Goal: Task Accomplishment & Management: Complete application form

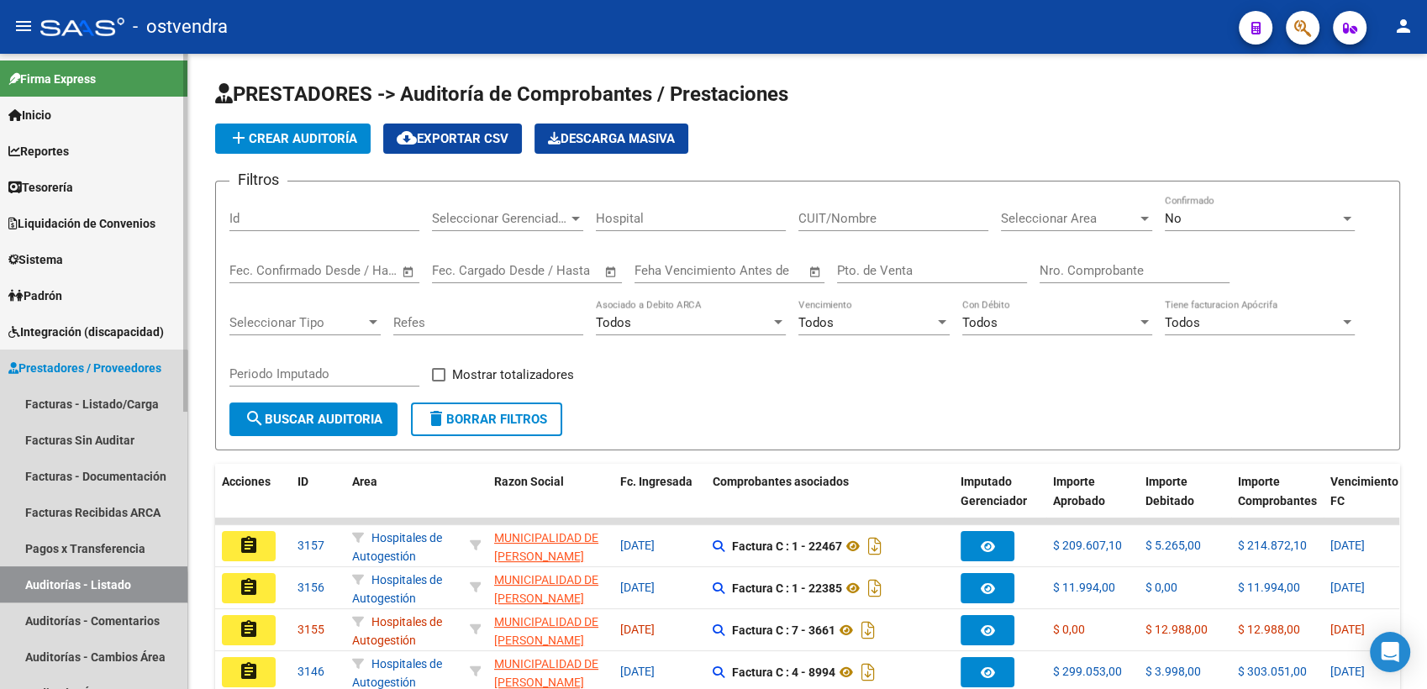
click at [60, 587] on link "Auditorías - Listado" at bounding box center [93, 584] width 187 height 36
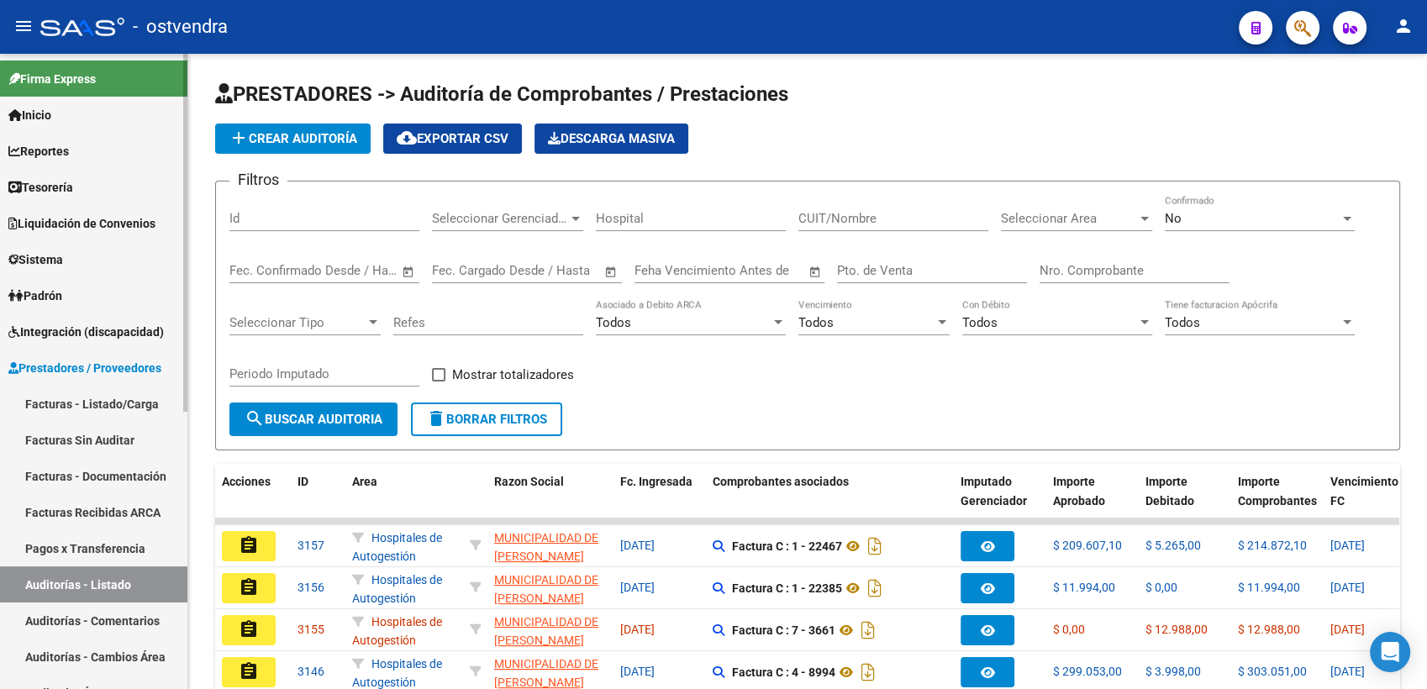
click at [55, 370] on span "Prestadores / Proveedores" at bounding box center [84, 368] width 153 height 18
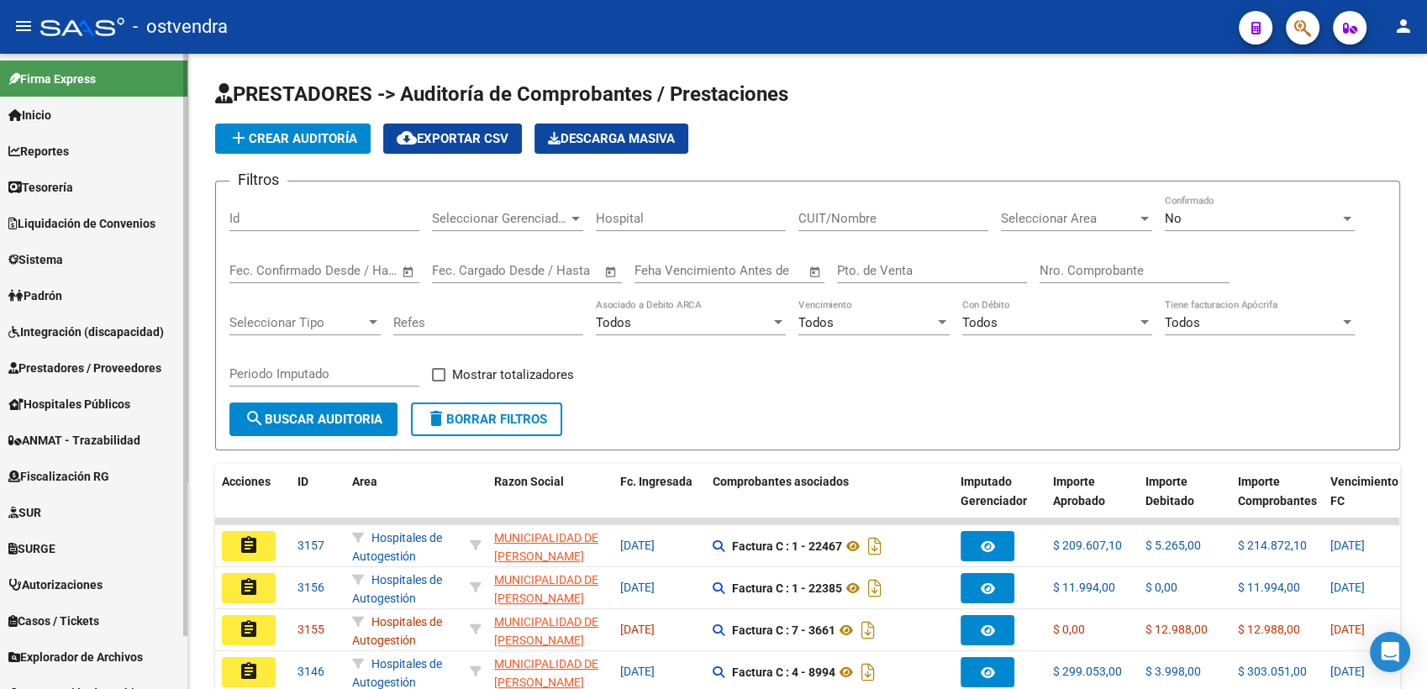
click at [55, 366] on span "Prestadores / Proveedores" at bounding box center [84, 368] width 153 height 18
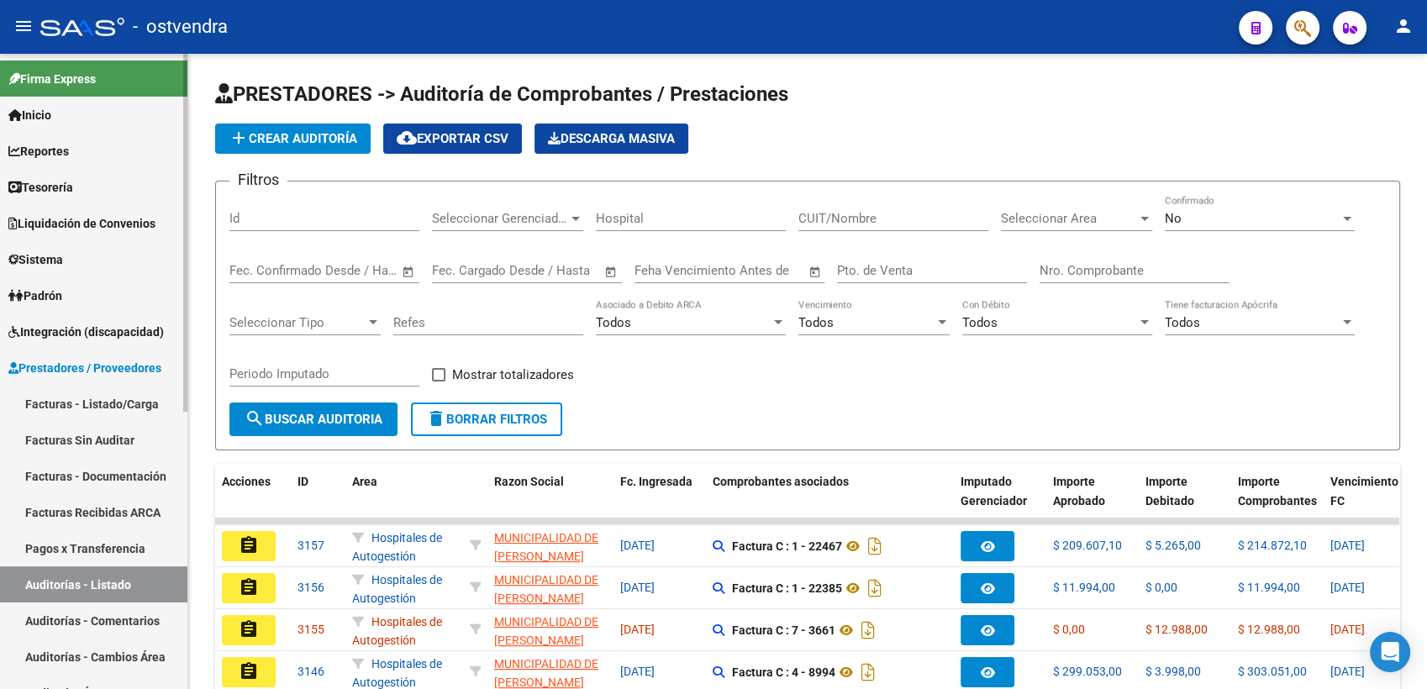
click at [63, 402] on link "Facturas - Listado/Carga" at bounding box center [93, 404] width 187 height 36
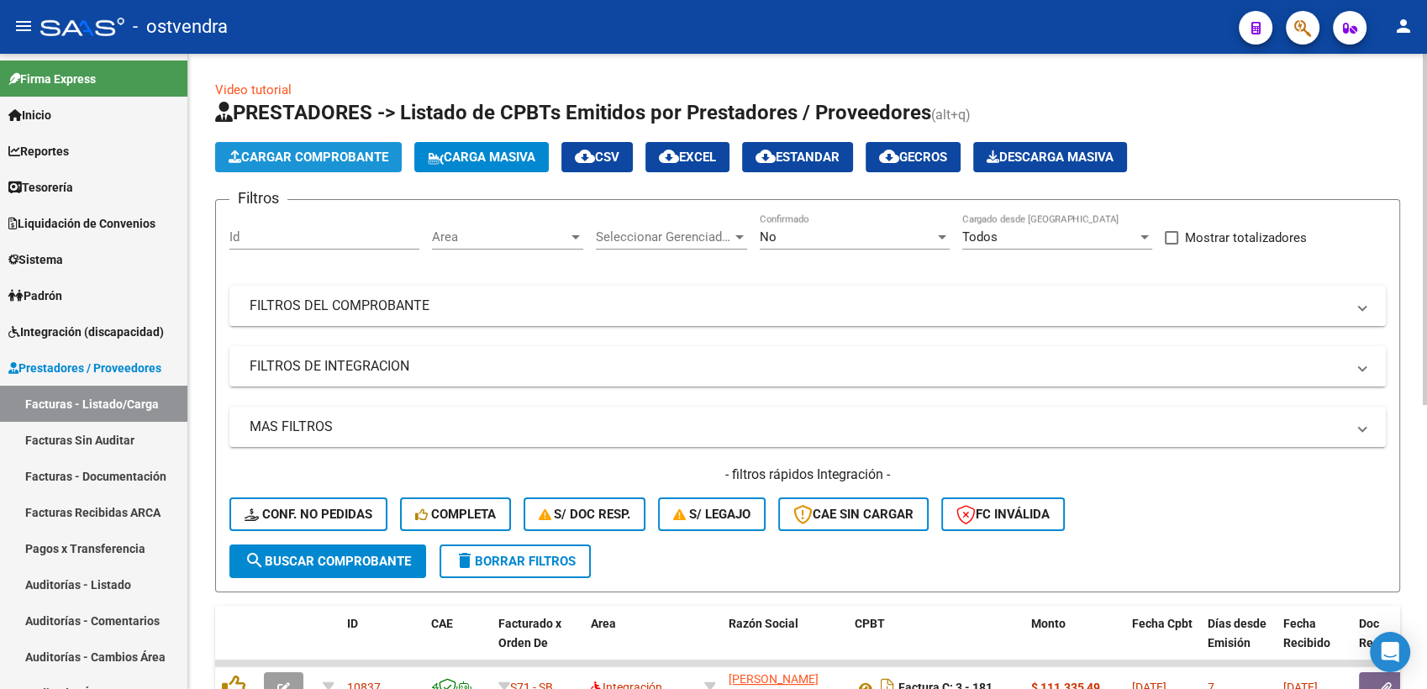
click at [282, 158] on span "Cargar Comprobante" at bounding box center [309, 157] width 160 height 15
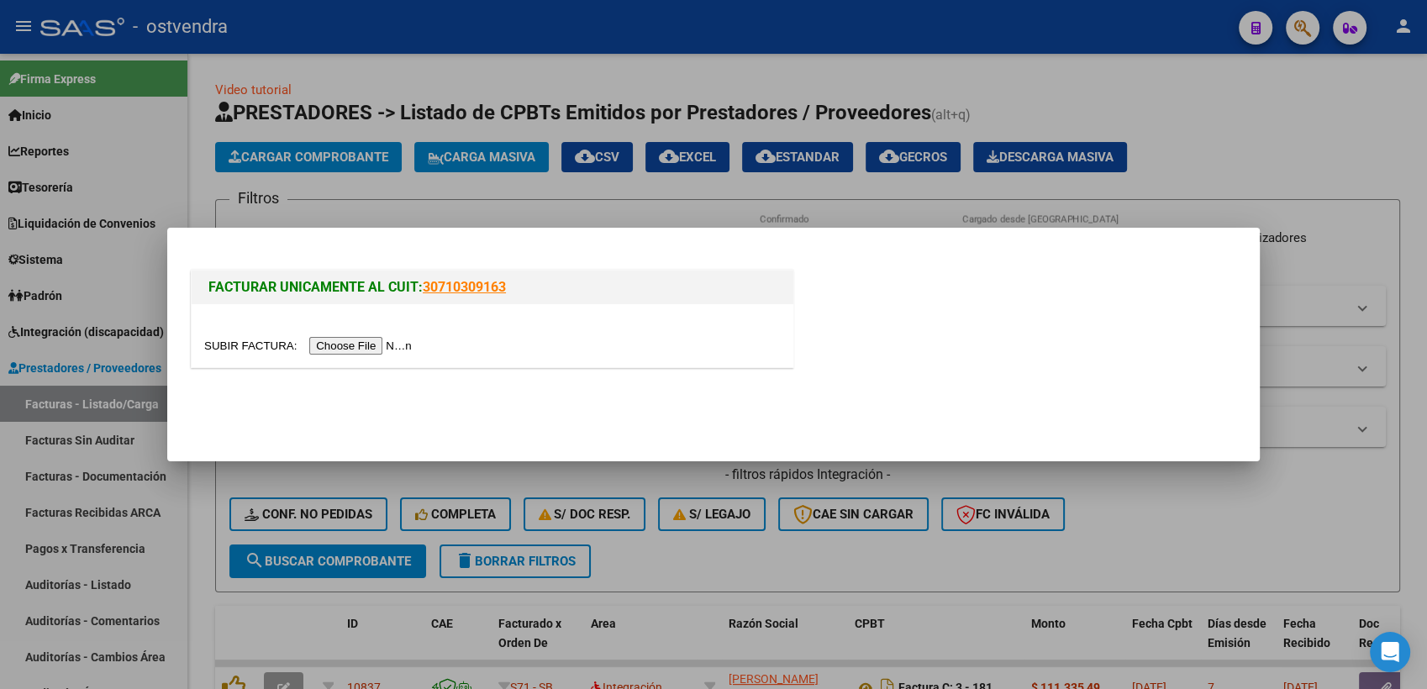
click at [333, 350] on input "file" at bounding box center [310, 346] width 213 height 18
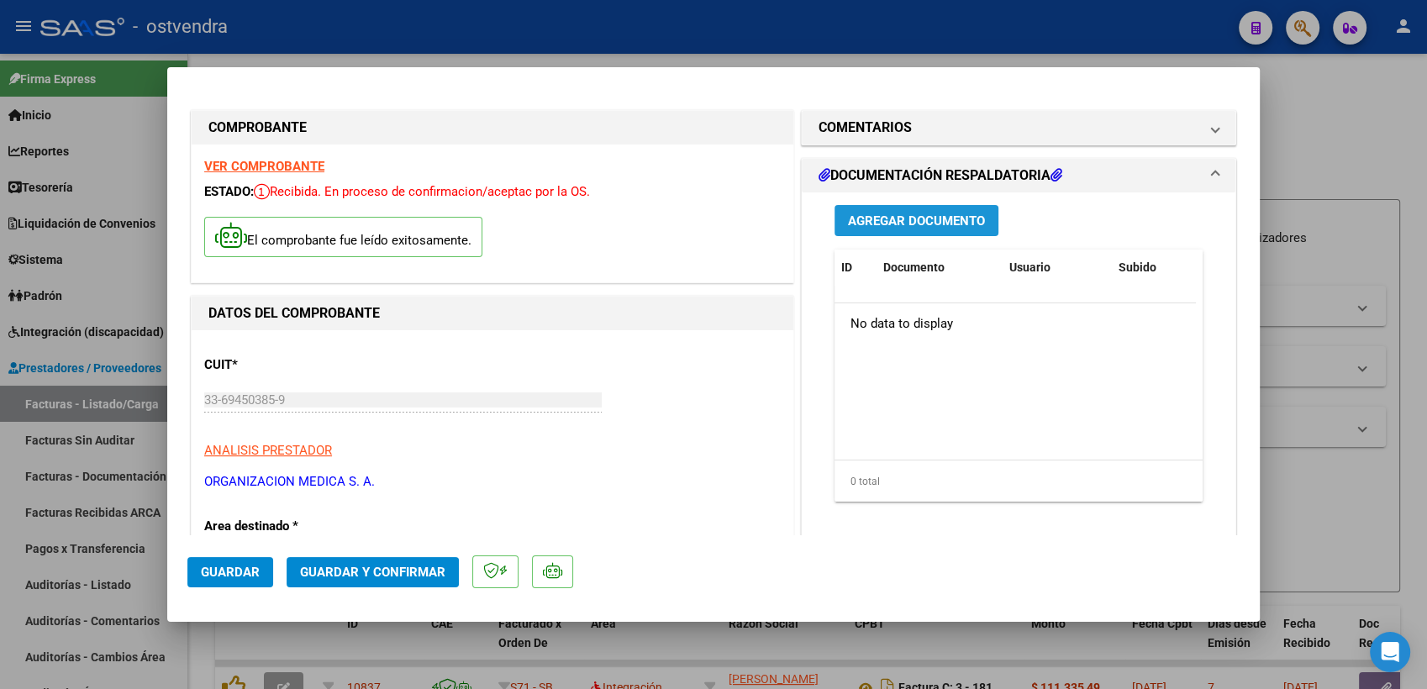
click at [942, 215] on span "Agregar Documento" at bounding box center [916, 220] width 137 height 15
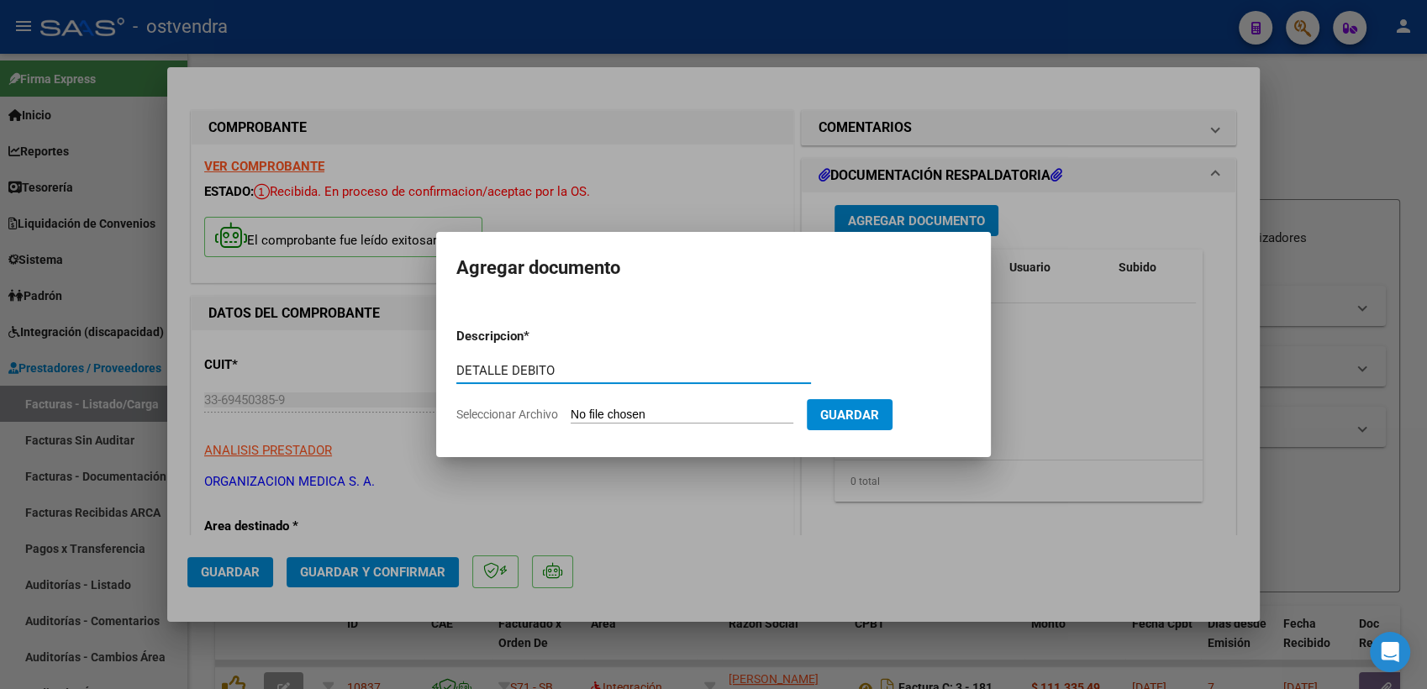
type input "DETALLE DEBITO"
click at [689, 417] on input "Seleccionar Archivo" at bounding box center [682, 416] width 223 height 16
type input "C:\fakepath\DETALLE DEBITO ORGANIZACION MEDICA FC 1683.xlsx"
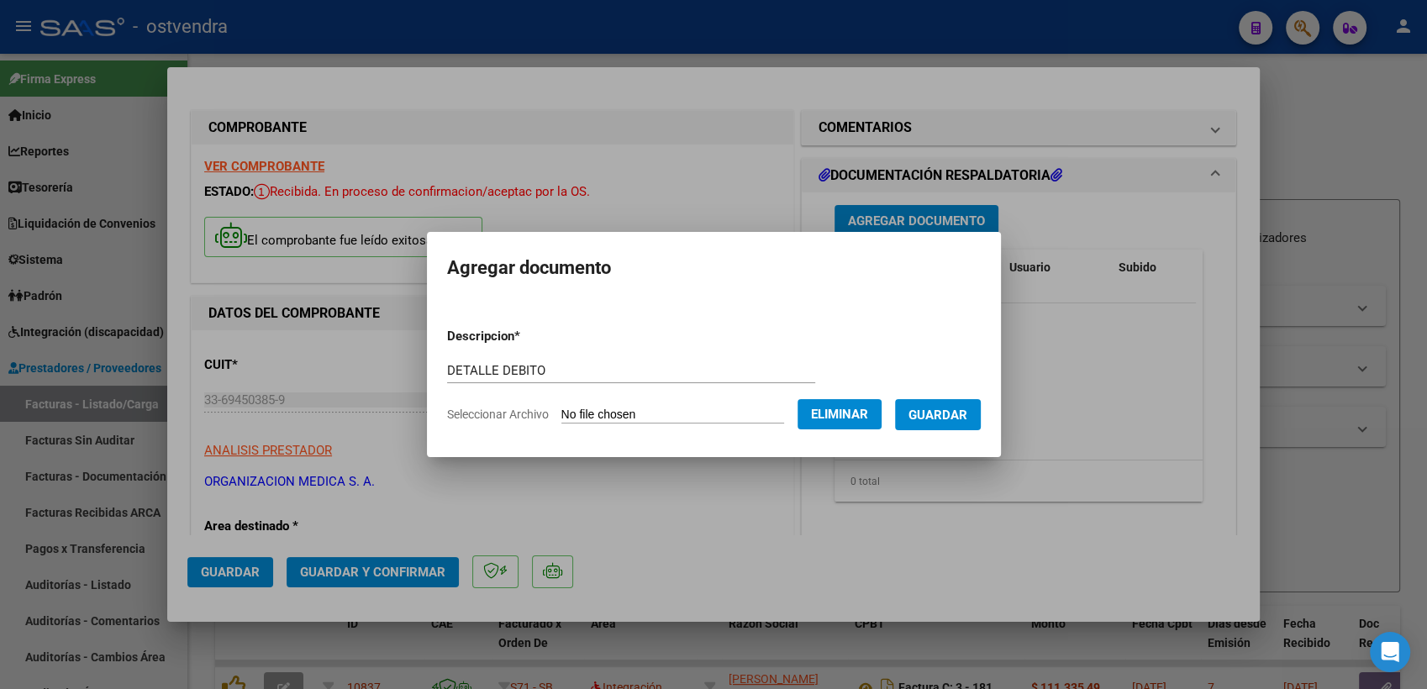
click at [967, 408] on span "Guardar" at bounding box center [938, 415] width 59 height 15
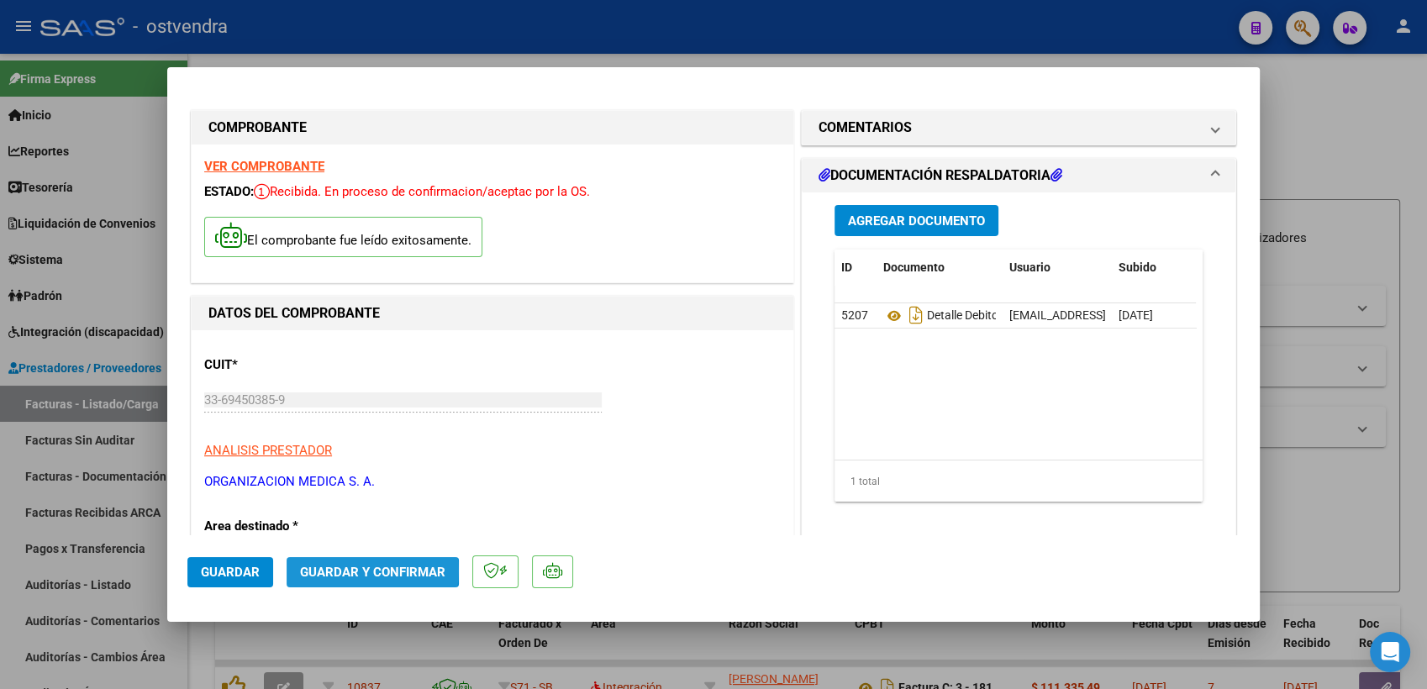
click at [362, 571] on span "Guardar y Confirmar" at bounding box center [372, 572] width 145 height 15
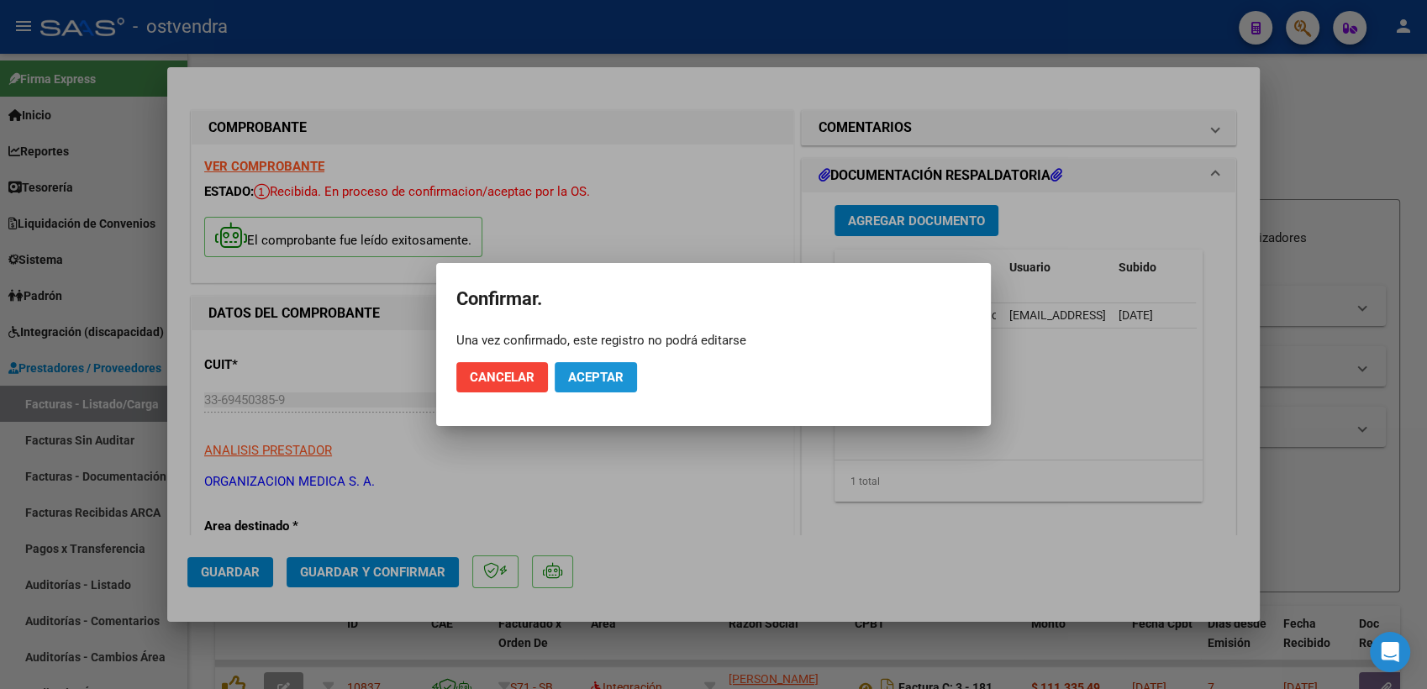
click at [592, 382] on span "Aceptar" at bounding box center [595, 377] width 55 height 15
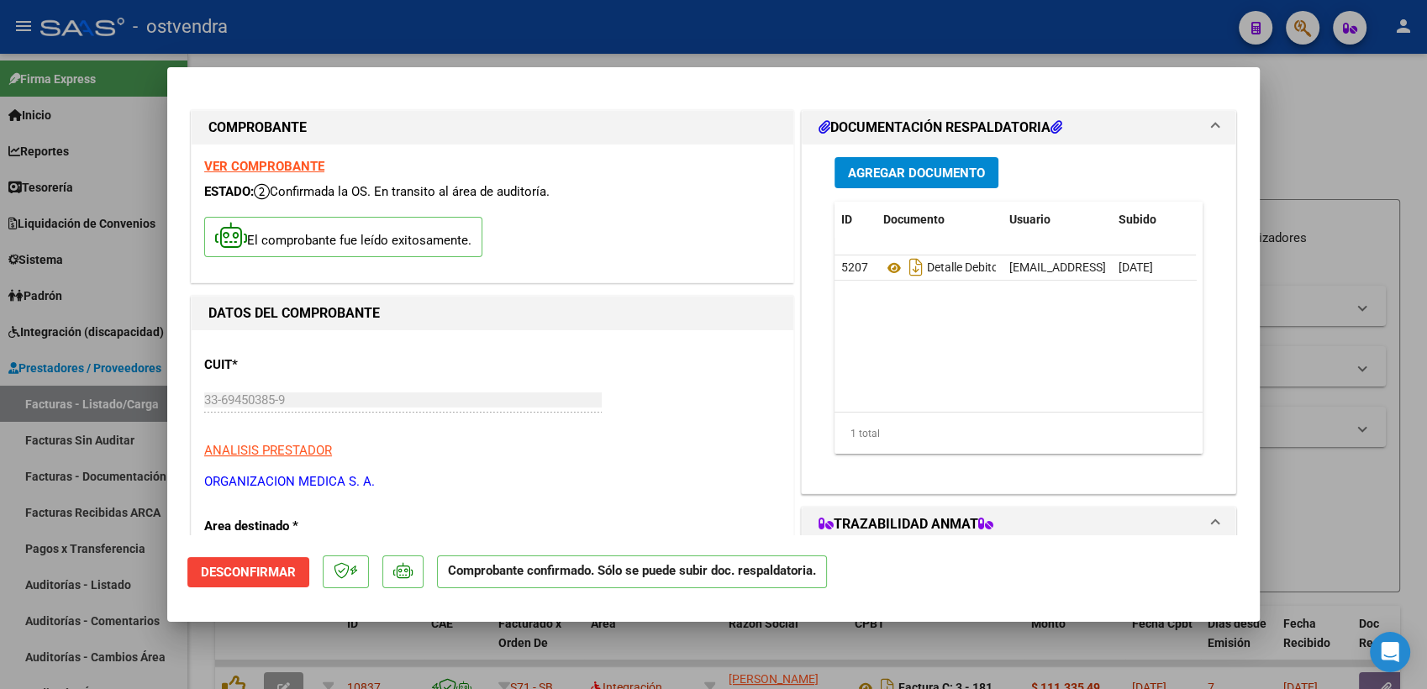
click at [1349, 157] on div at bounding box center [713, 344] width 1427 height 689
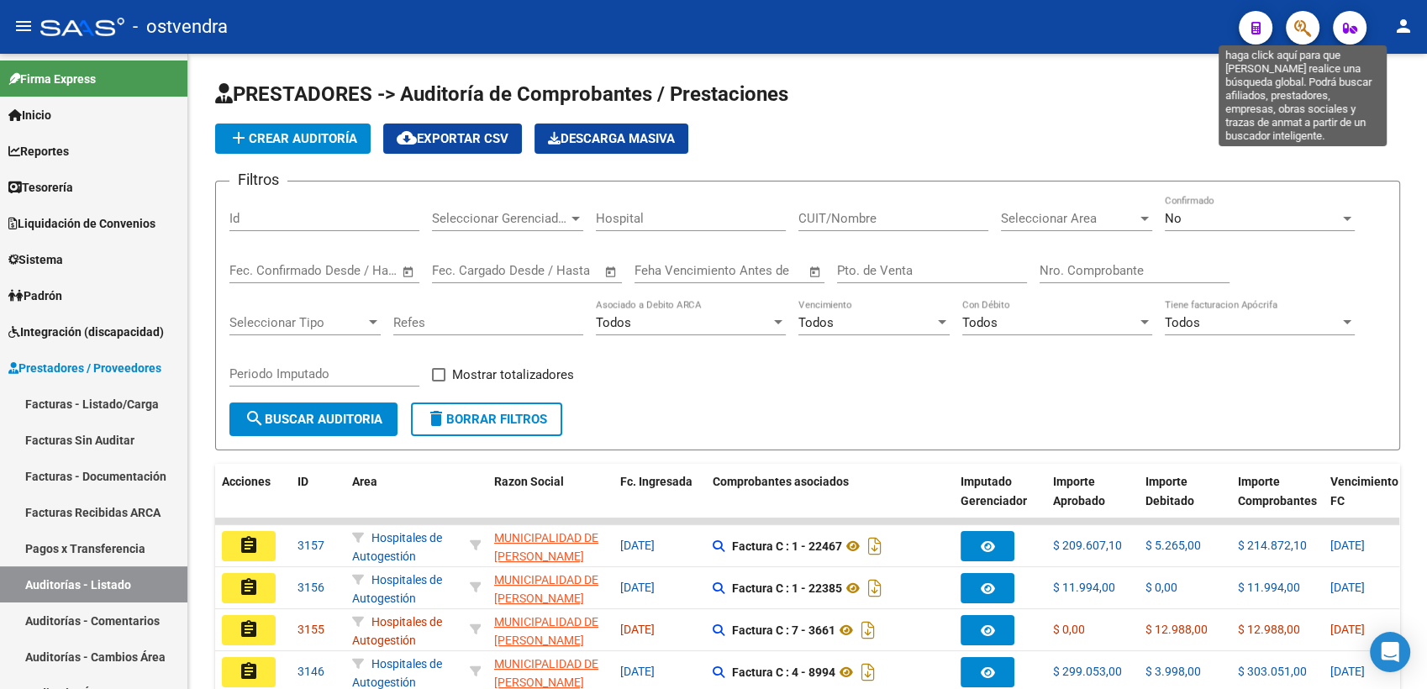
click at [1299, 24] on icon "button" at bounding box center [1302, 27] width 17 height 19
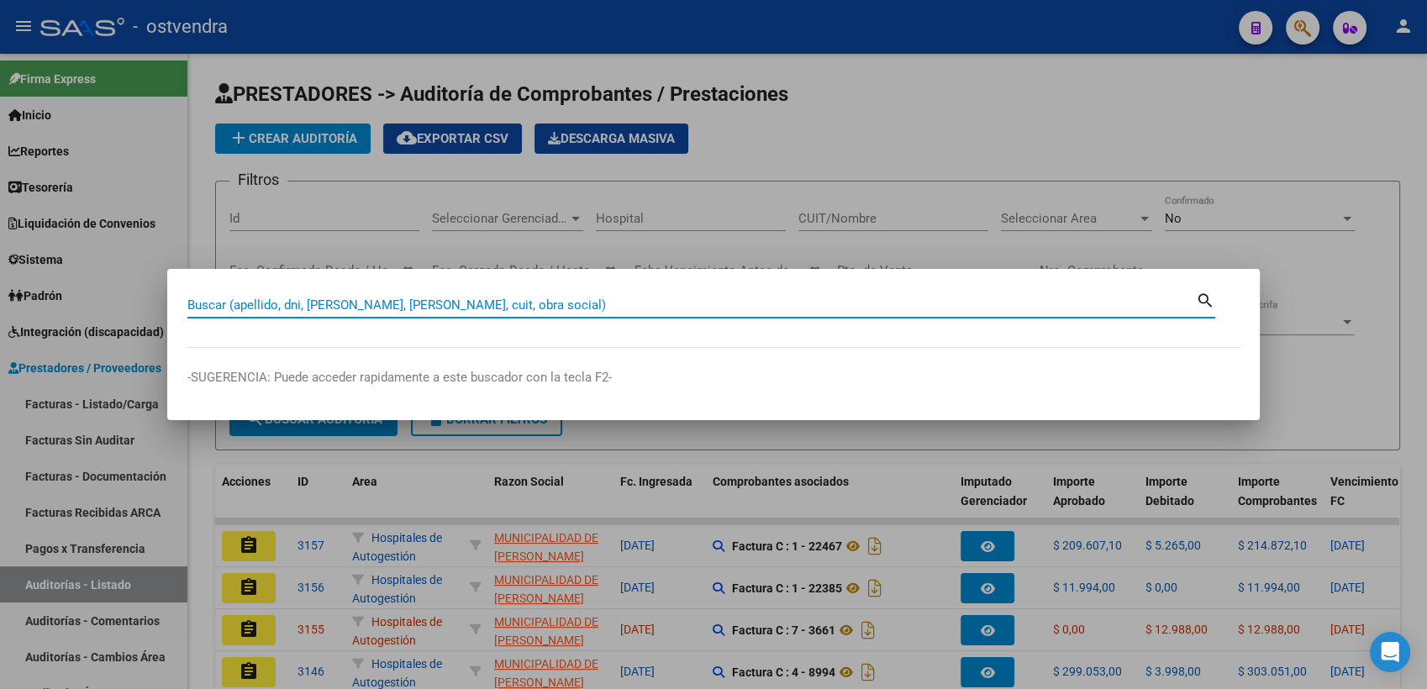
click at [827, 305] on input "Buscar (apellido, dni, [PERSON_NAME], [PERSON_NAME], cuit, obra social)" at bounding box center [691, 305] width 1009 height 15
paste input "3769646"
type input "3769646"
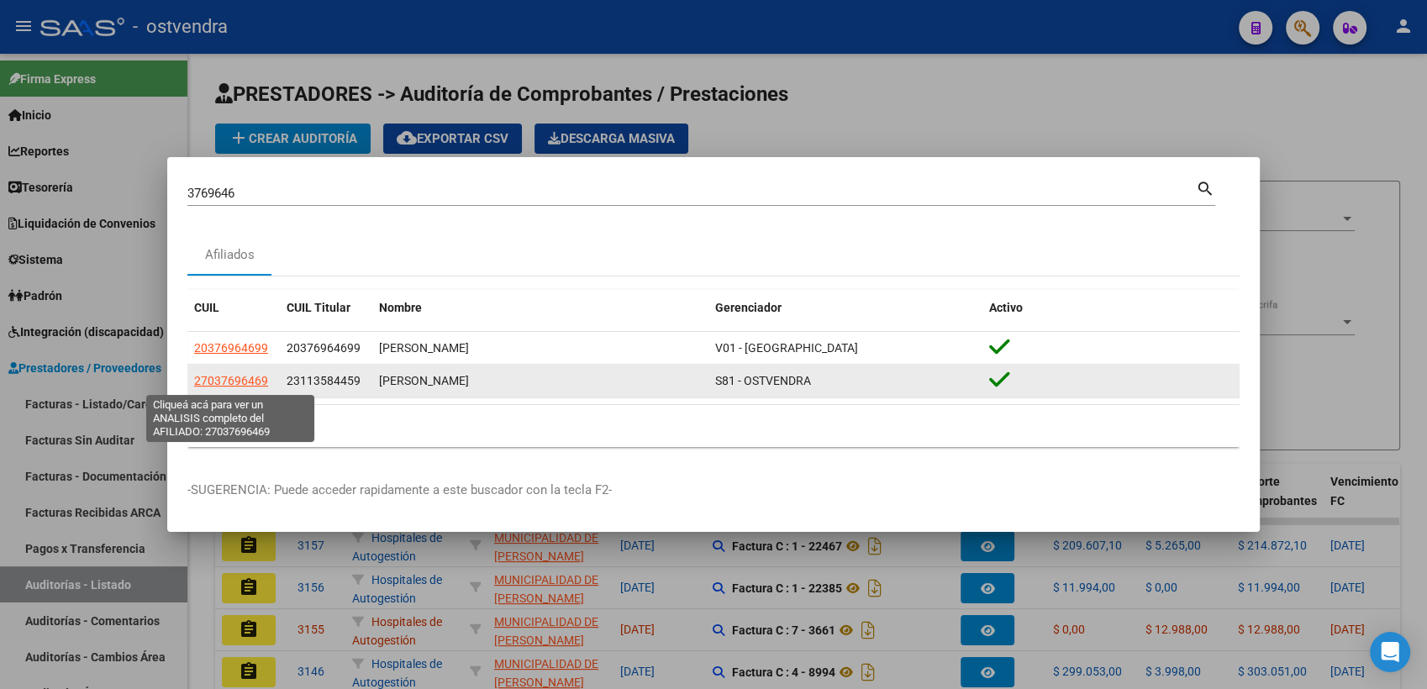
click at [247, 382] on span "27037696469" at bounding box center [231, 380] width 74 height 13
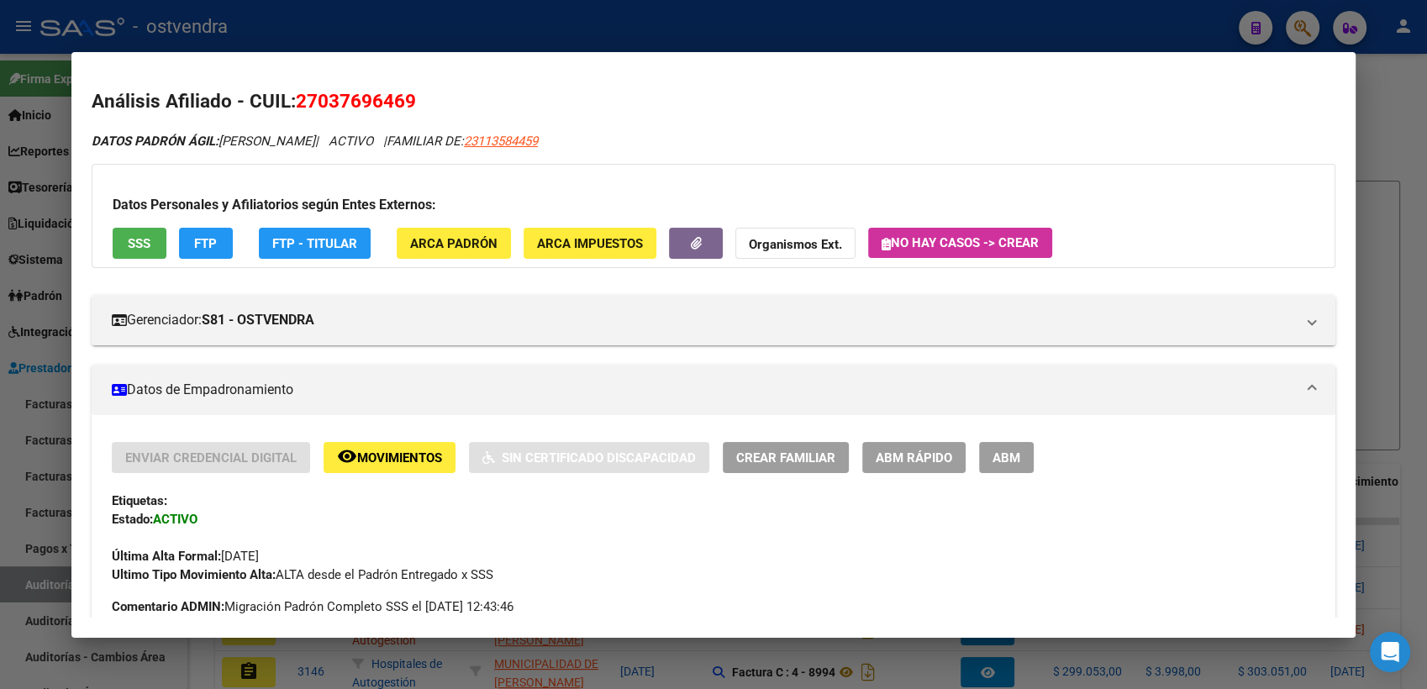
click at [777, 240] on strong "Organismos Ext." at bounding box center [795, 244] width 93 height 15
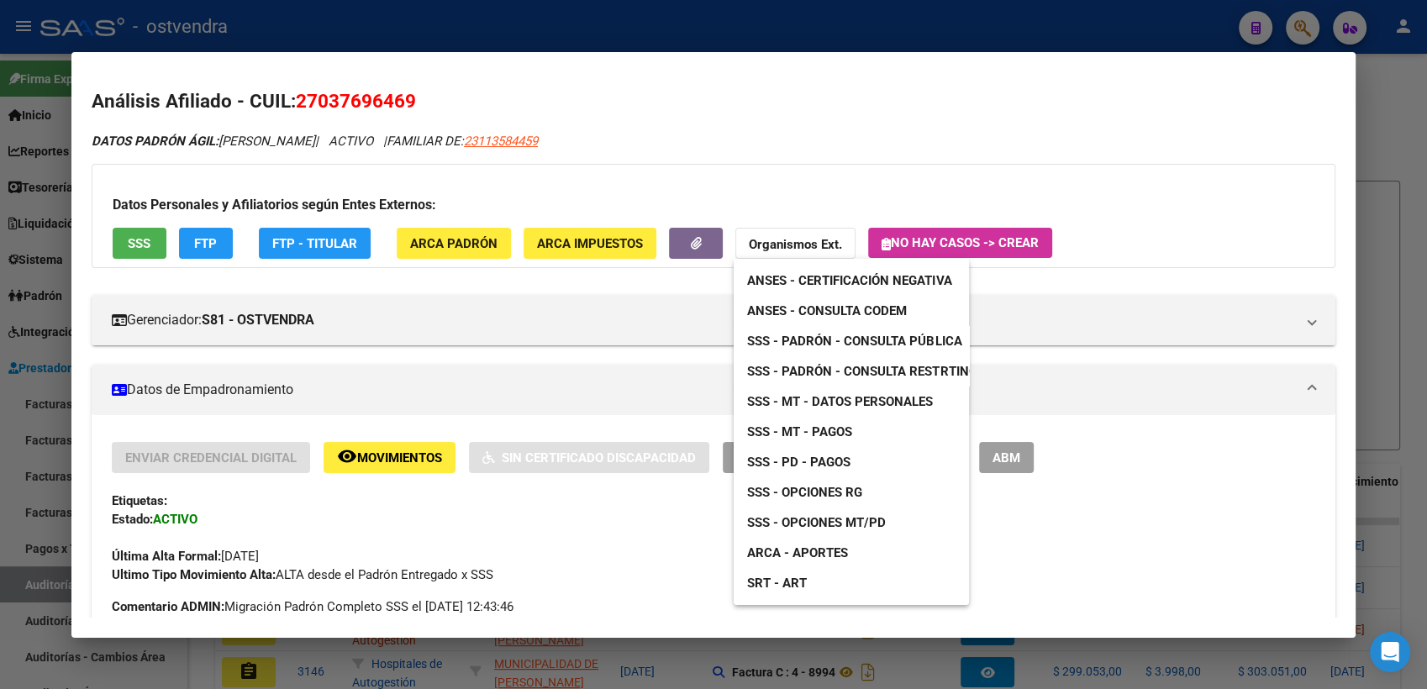
click at [1149, 198] on div at bounding box center [713, 344] width 1427 height 689
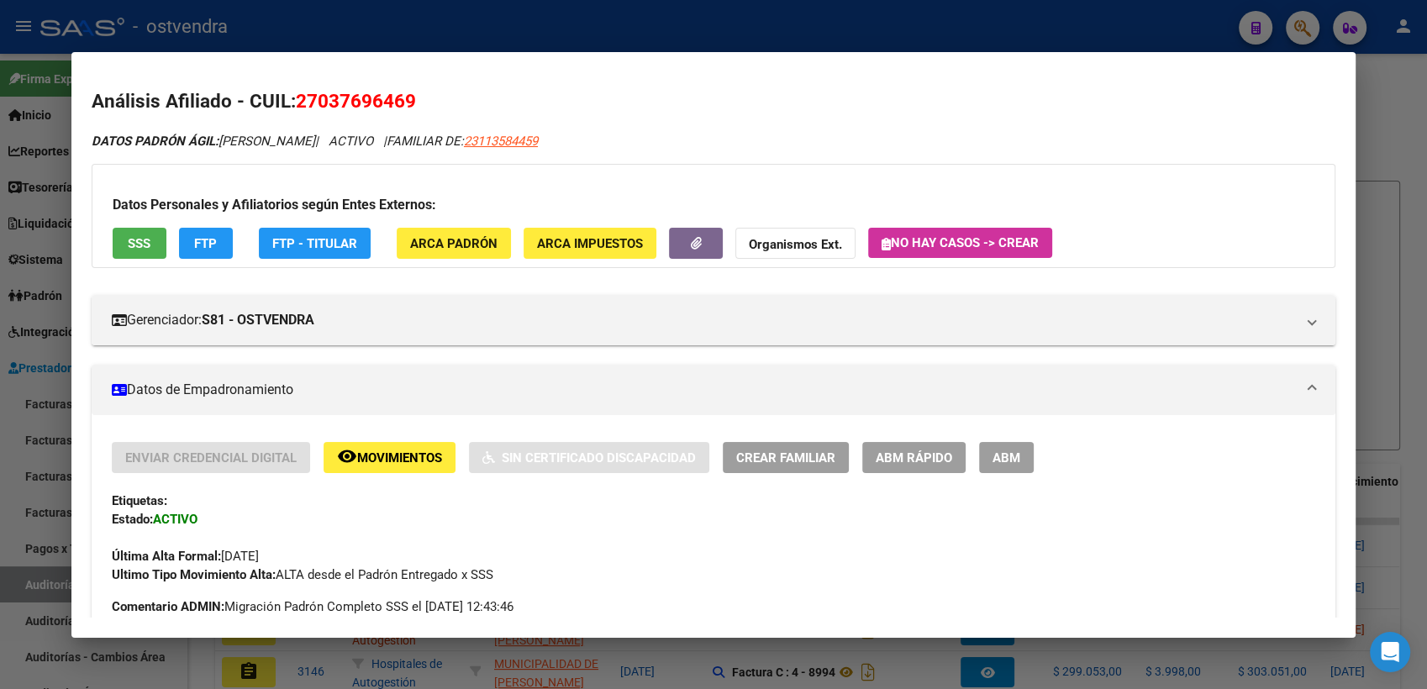
click at [771, 247] on strong "Organismos Ext." at bounding box center [795, 244] width 93 height 15
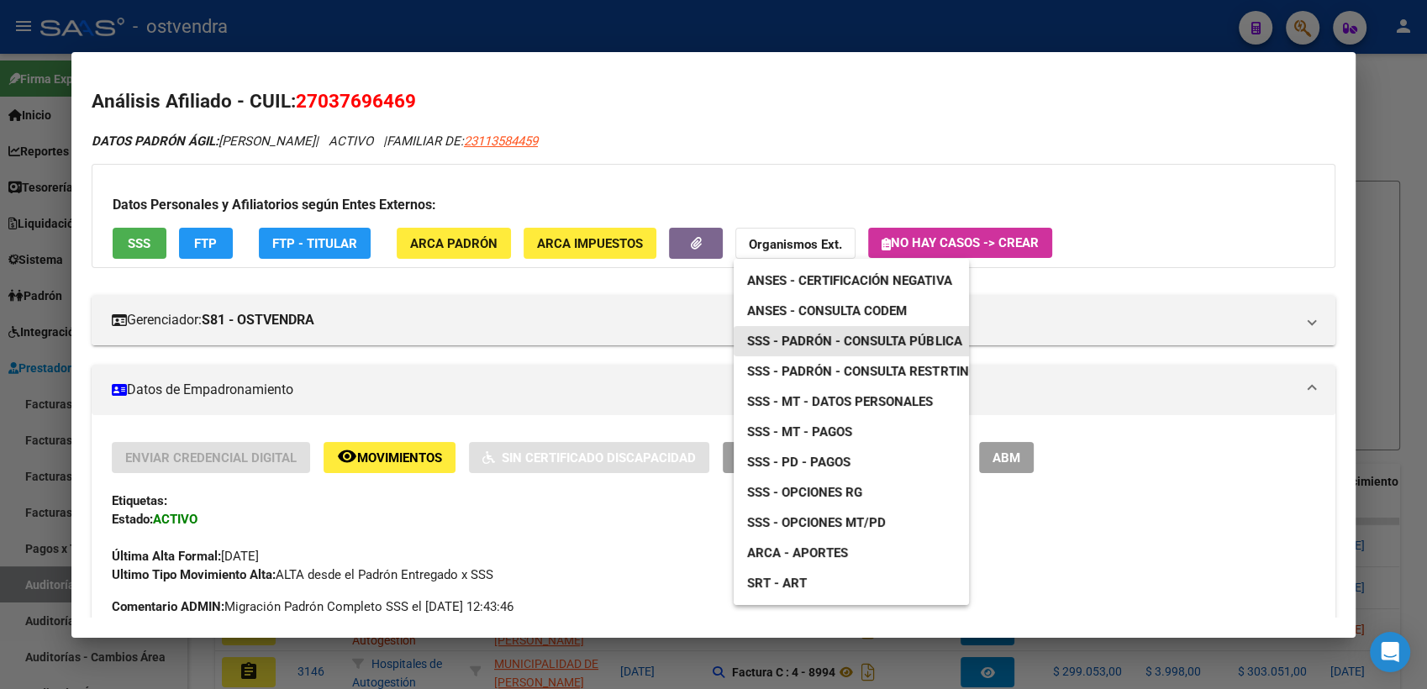
click at [830, 337] on span "SSS - Padrón - Consulta Pública" at bounding box center [854, 341] width 214 height 15
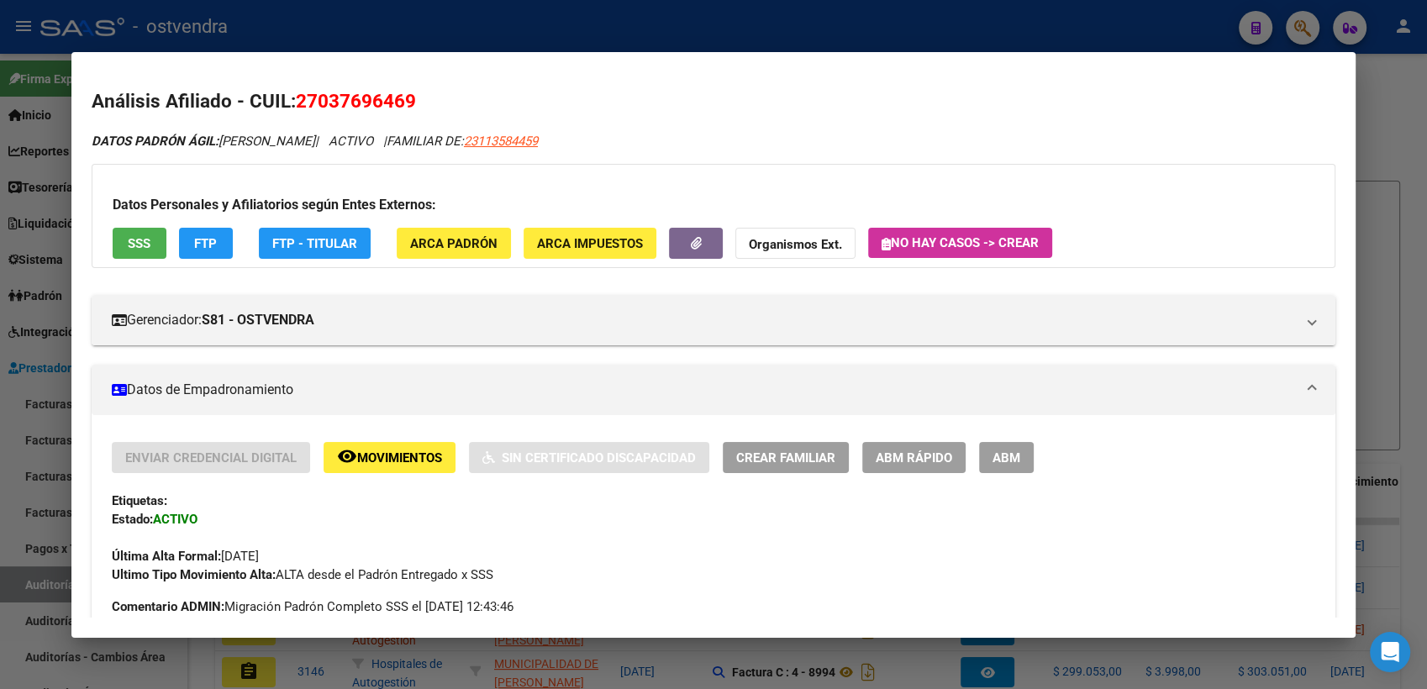
click at [1393, 90] on div at bounding box center [713, 344] width 1427 height 689
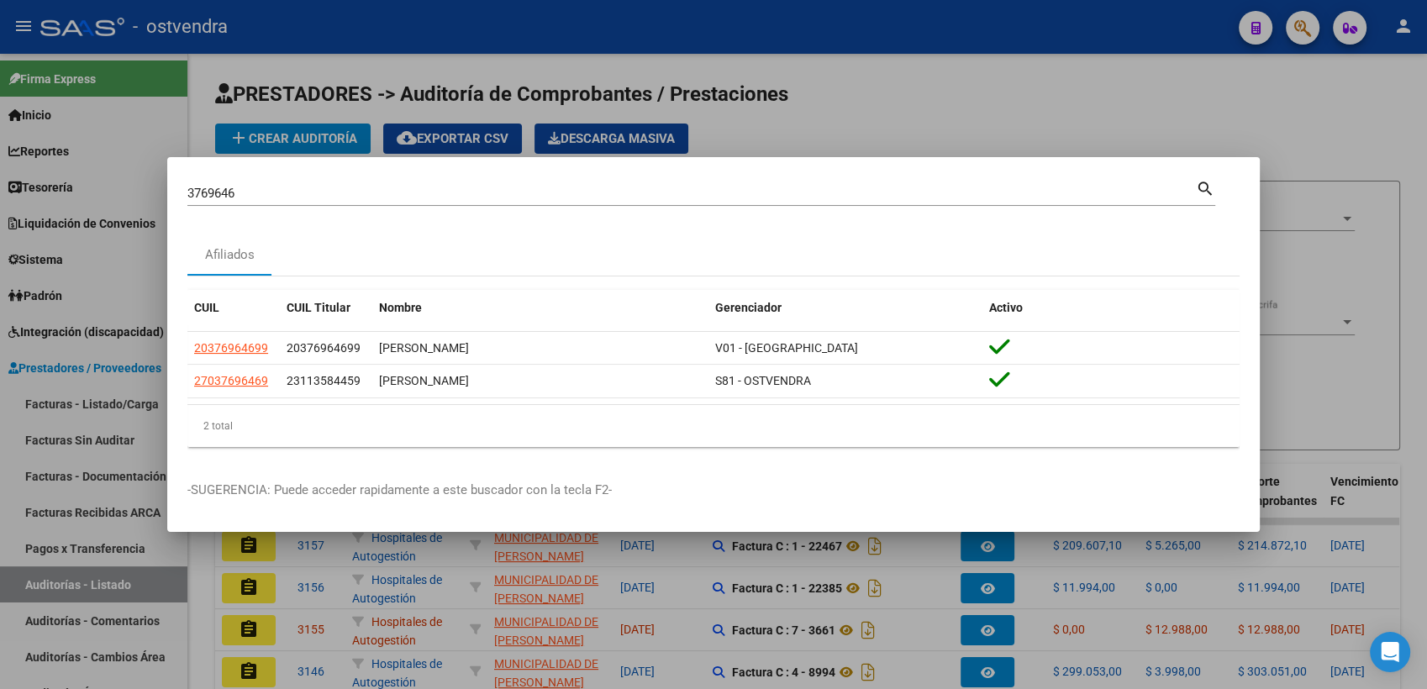
click at [1298, 29] on div at bounding box center [713, 344] width 1427 height 689
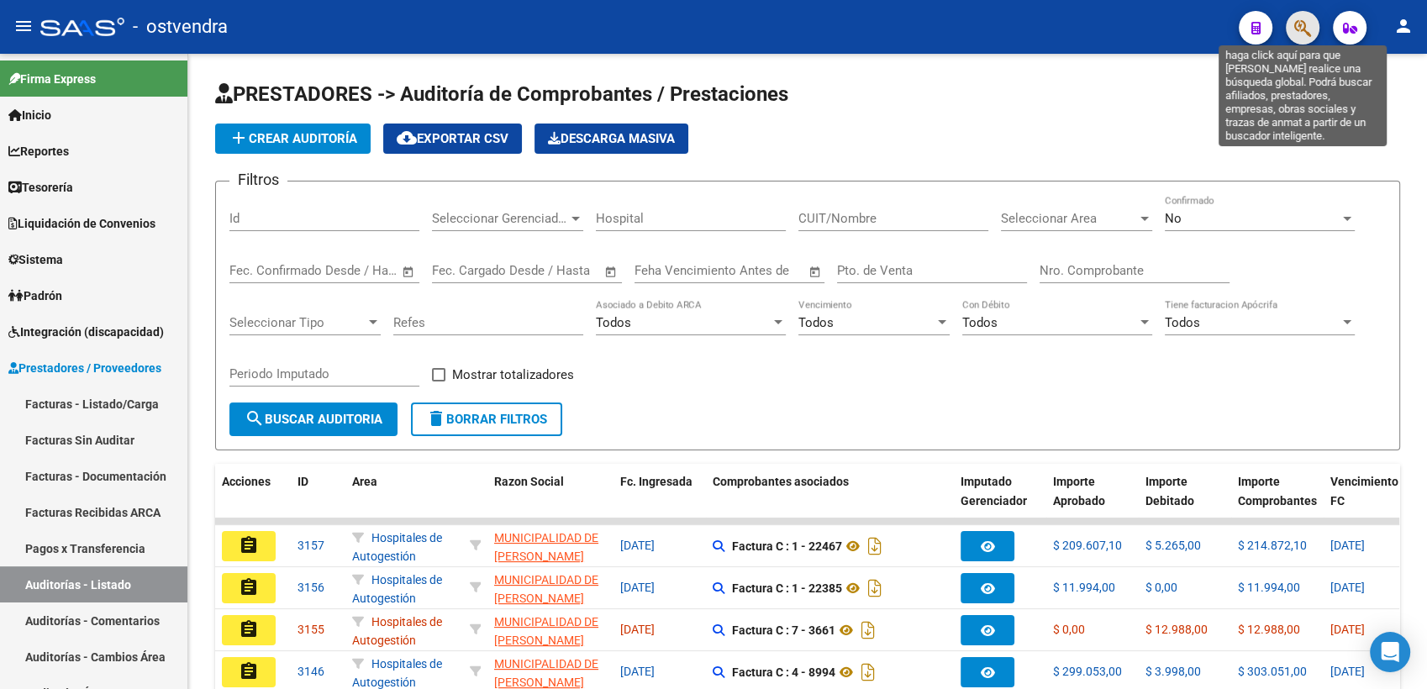
click at [1298, 29] on icon "button" at bounding box center [1302, 27] width 17 height 19
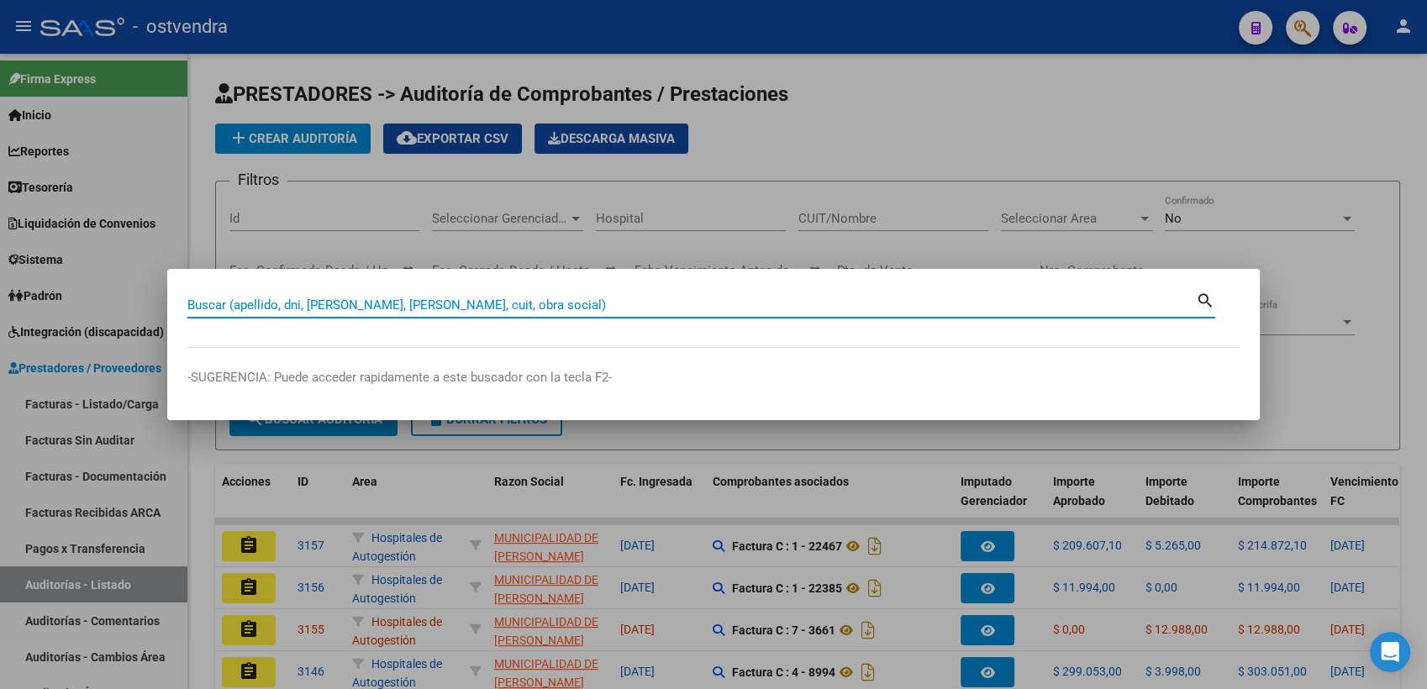
click at [559, 308] on input "Buscar (apellido, dni, [PERSON_NAME], [PERSON_NAME], cuit, obra social)" at bounding box center [691, 305] width 1009 height 15
paste input "59.828.130"
type input "59828130"
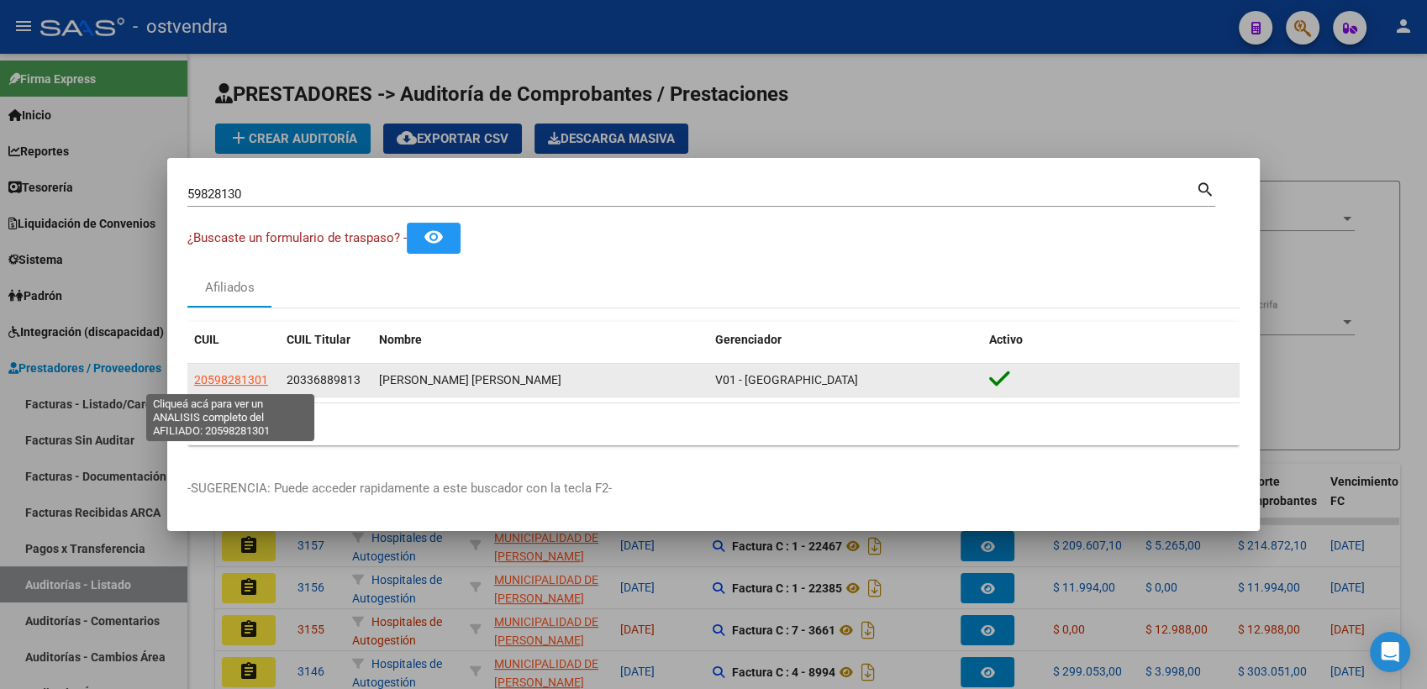
click at [234, 380] on span "20598281301" at bounding box center [231, 379] width 74 height 13
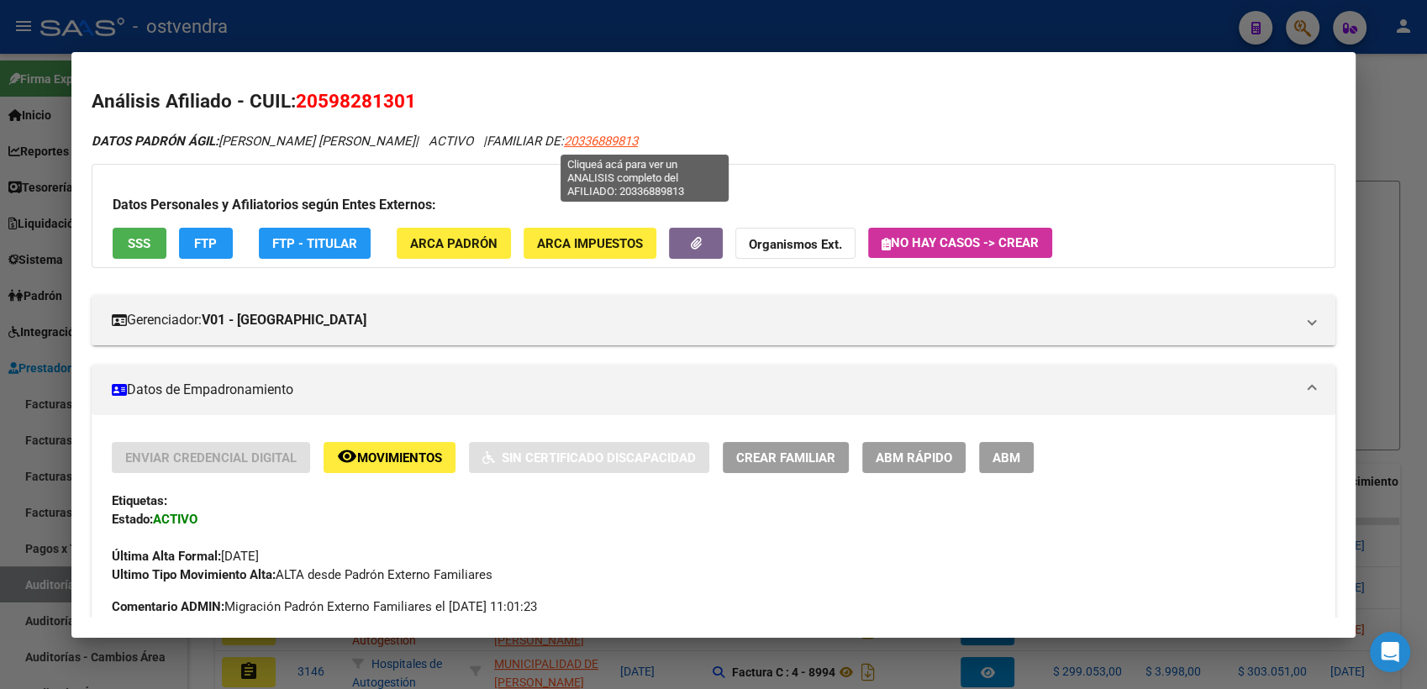
click at [617, 137] on span "20336889813" at bounding box center [601, 141] width 74 height 15
type textarea "20336889813"
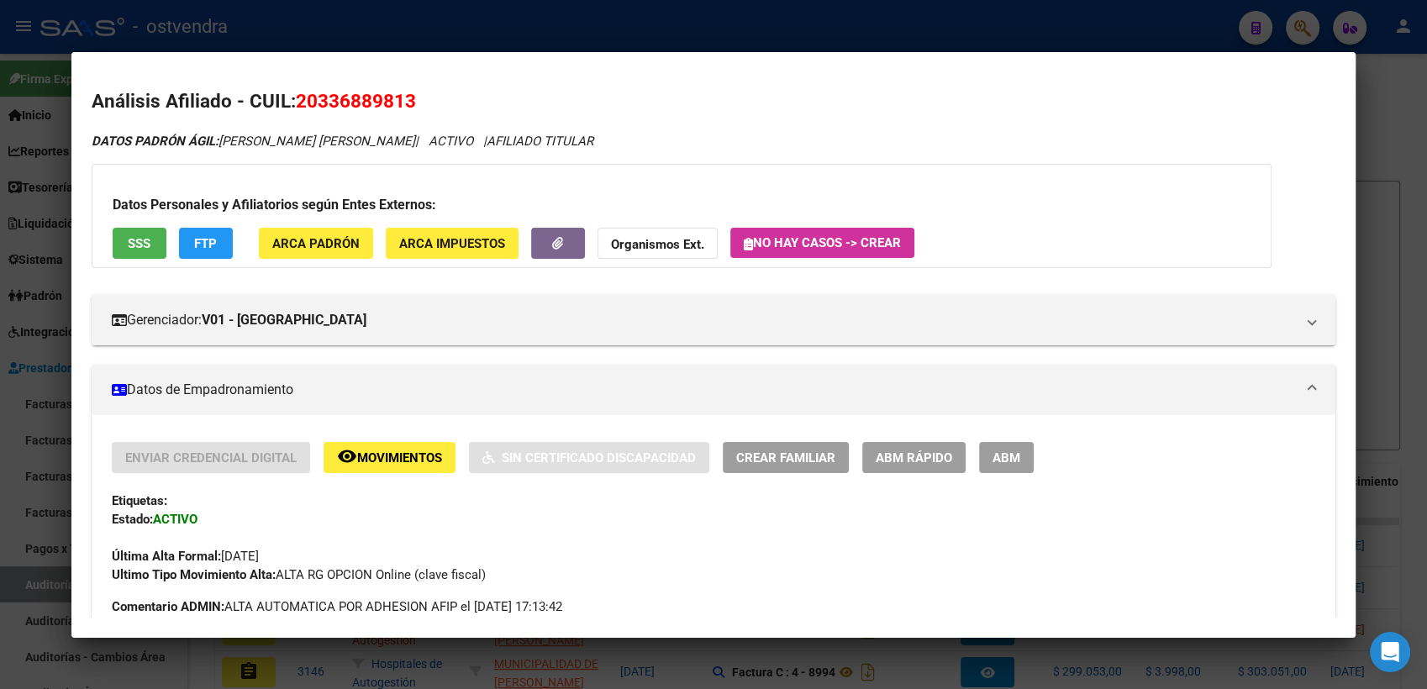
drag, startPoint x: 319, startPoint y: 98, endPoint x: 402, endPoint y: 99, distance: 82.4
click at [402, 99] on span "20336889813" at bounding box center [356, 101] width 120 height 22
copy span "33688981"
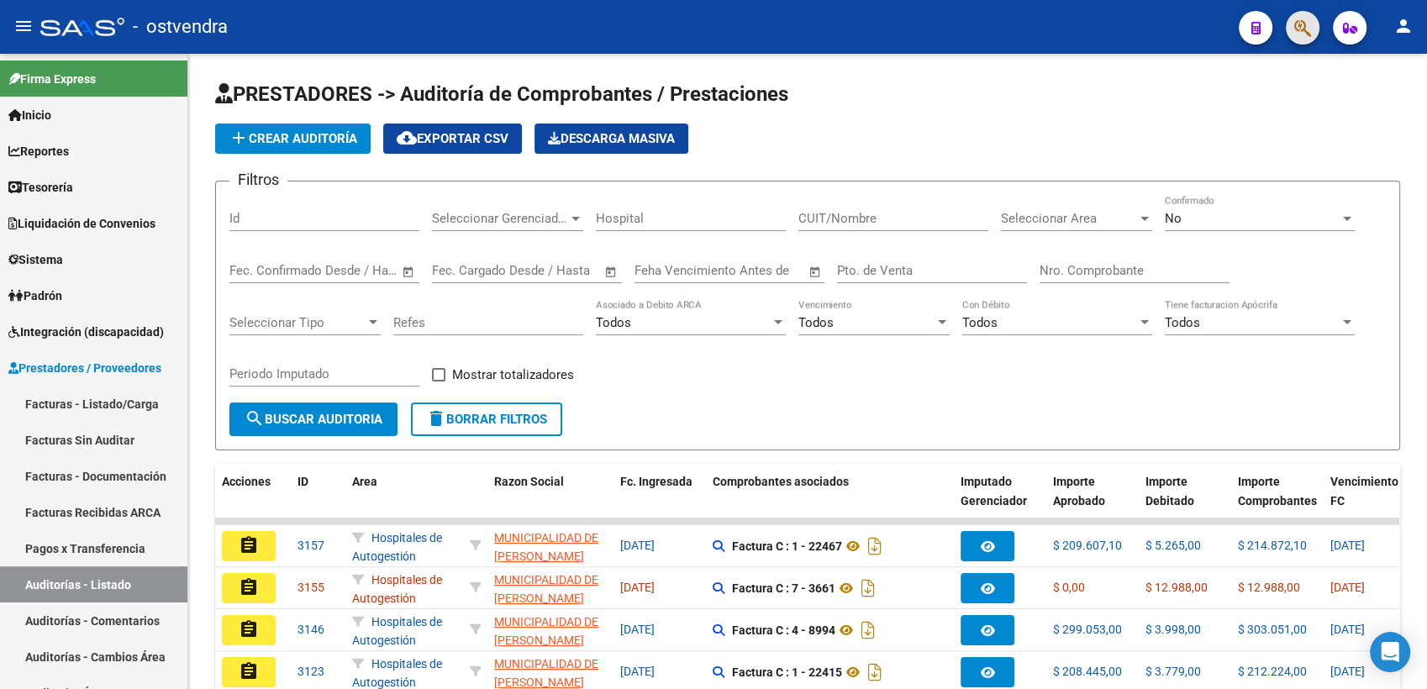
click at [1293, 27] on button "button" at bounding box center [1303, 28] width 34 height 34
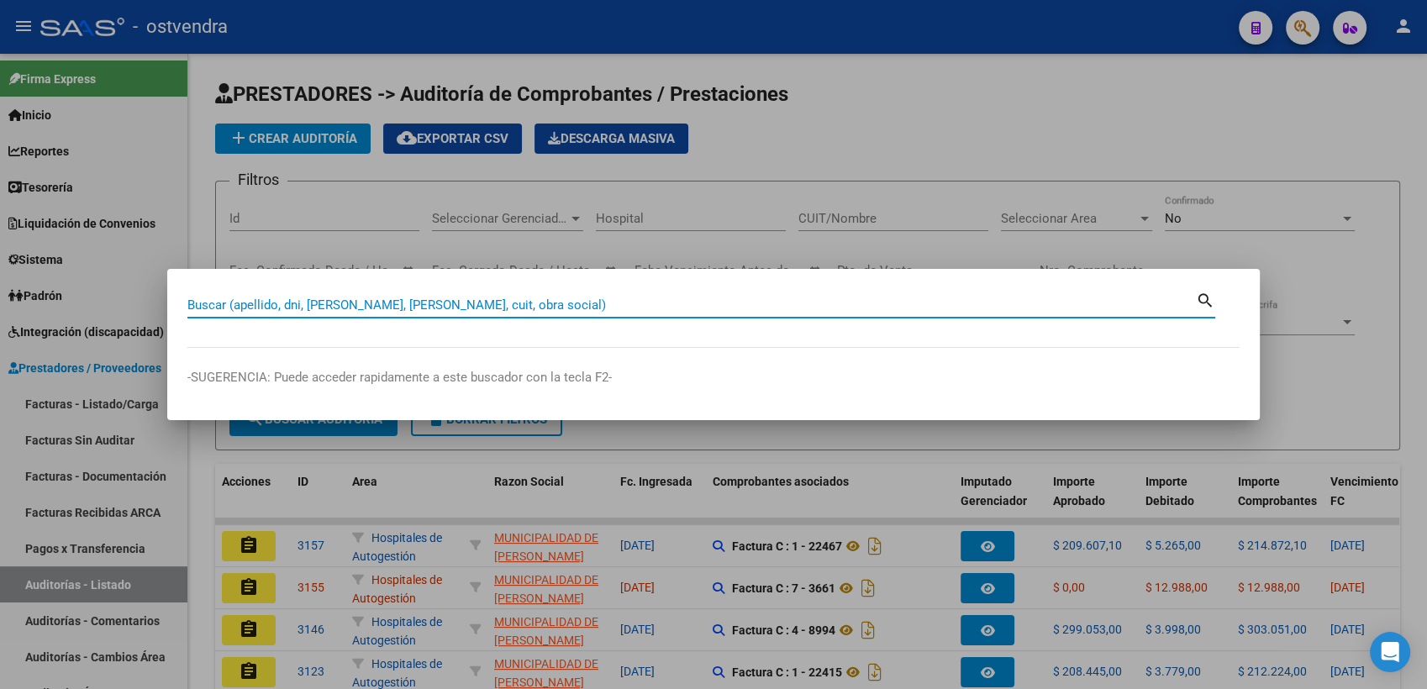
click at [706, 303] on input "Buscar (apellido, dni, [PERSON_NAME], [PERSON_NAME], cuit, obra social)" at bounding box center [691, 305] width 1009 height 15
type input "33688981"
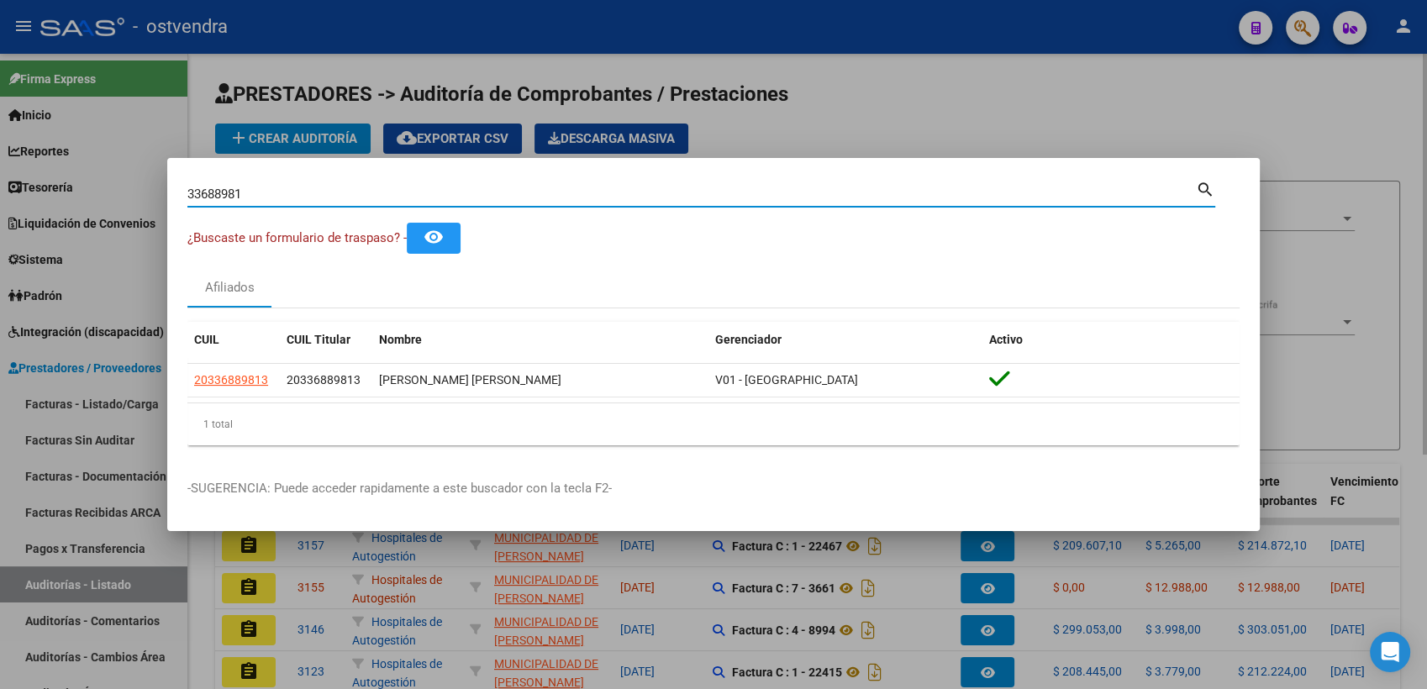
click at [1215, 118] on div at bounding box center [713, 344] width 1427 height 689
